Goal: Use online tool/utility: Utilize a website feature to perform a specific function

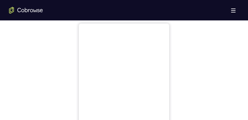
scroll to position [267, 0]
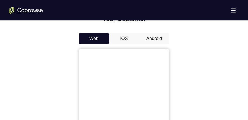
click at [147, 38] on button "Android" at bounding box center [154, 38] width 30 height 11
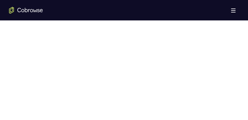
scroll to position [354, 0]
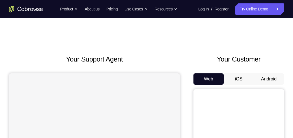
click at [264, 79] on button "Android" at bounding box center [269, 79] width 30 height 11
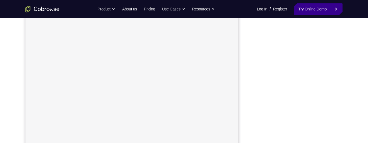
scroll to position [116, 0]
